Goal: Task Accomplishment & Management: Complete application form

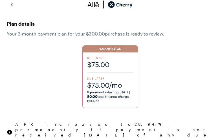
scroll to position [52, 0]
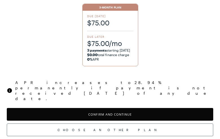
click at [110, 108] on button "Confirm and Continue" at bounding box center [110, 114] width 207 height 13
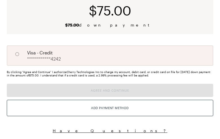
scroll to position [51, 0]
click at [17, 54] on input "A" at bounding box center [17, 54] width 10 height 10
radio input "true"
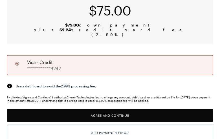
click at [110, 111] on button "Agree and Continue" at bounding box center [110, 115] width 207 height 13
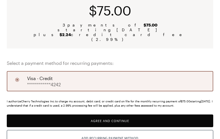
click at [110, 116] on button "Agree and Continue" at bounding box center [110, 121] width 207 height 13
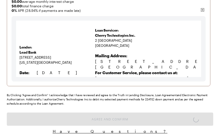
scroll to position [20, 0]
